Goal: Task Accomplishment & Management: Manage account settings

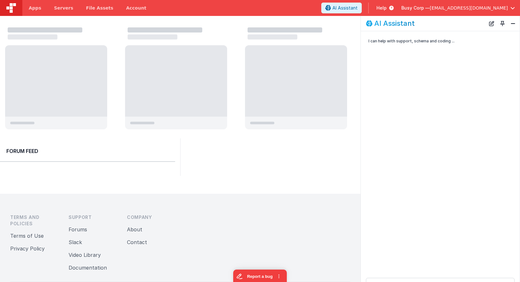
click at [488, 38] on p "I can help with support, schema and coding ..." at bounding box center [432, 41] width 127 height 7
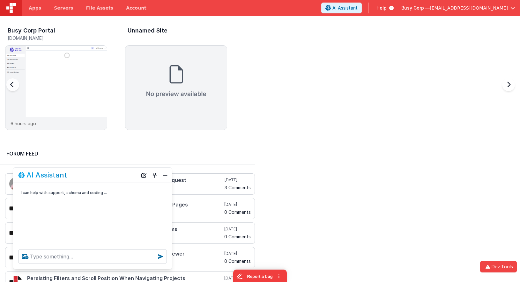
click at [362, 85] on div "Busy Corp Portal [DOMAIN_NAME] 6 hours ago Unnamed Site" at bounding box center [262, 80] width 515 height 111
click at [36, 11] on span "Apps" at bounding box center [35, 8] width 12 height 6
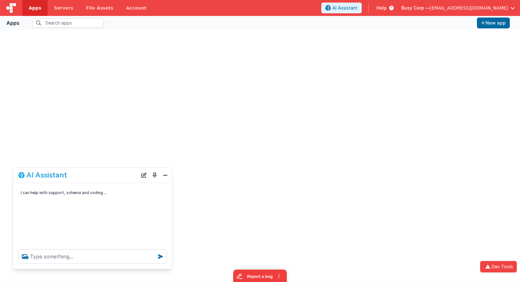
click at [454, 8] on span "[EMAIL_ADDRESS][DOMAIN_NAME]" at bounding box center [469, 8] width 78 height 6
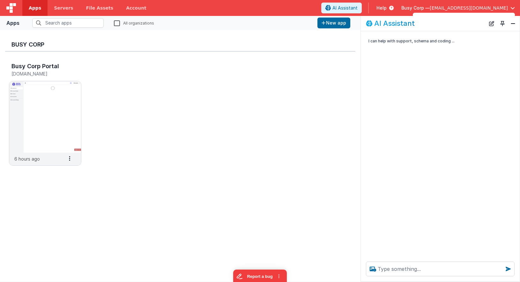
click at [512, 7] on button at bounding box center [260, 141] width 520 height 282
click at [513, 8] on span "button" at bounding box center [513, 8] width 4 height 4
click at [516, 25] on button "Close" at bounding box center [513, 23] width 8 height 9
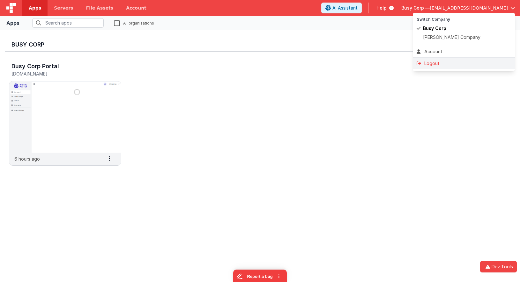
click at [485, 64] on div "Logout" at bounding box center [464, 63] width 94 height 6
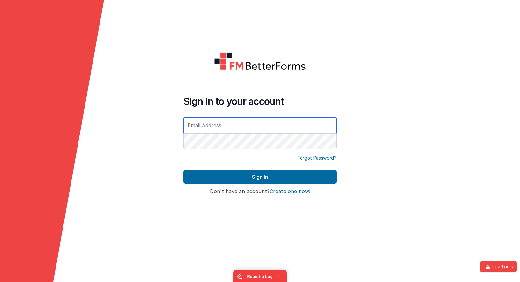
type input "[EMAIL_ADDRESS][DOMAIN_NAME]"
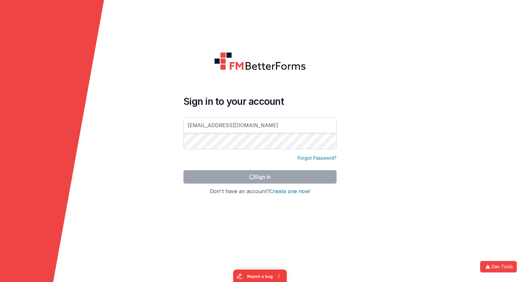
click at [205, 70] on div at bounding box center [259, 61] width 153 height 18
